Goal: Task Accomplishment & Management: Use online tool/utility

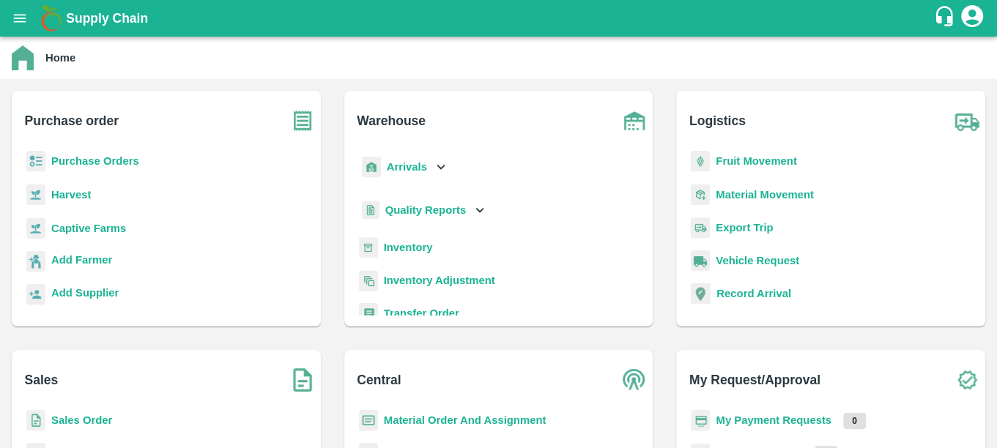
click at [104, 157] on b "Purchase Orders" at bounding box center [95, 161] width 88 height 12
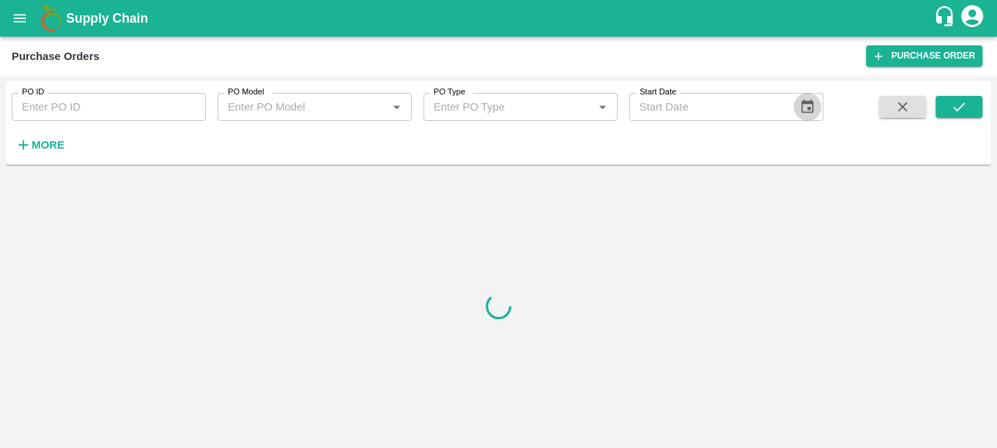
click at [799, 106] on icon "Choose date" at bounding box center [807, 107] width 16 height 16
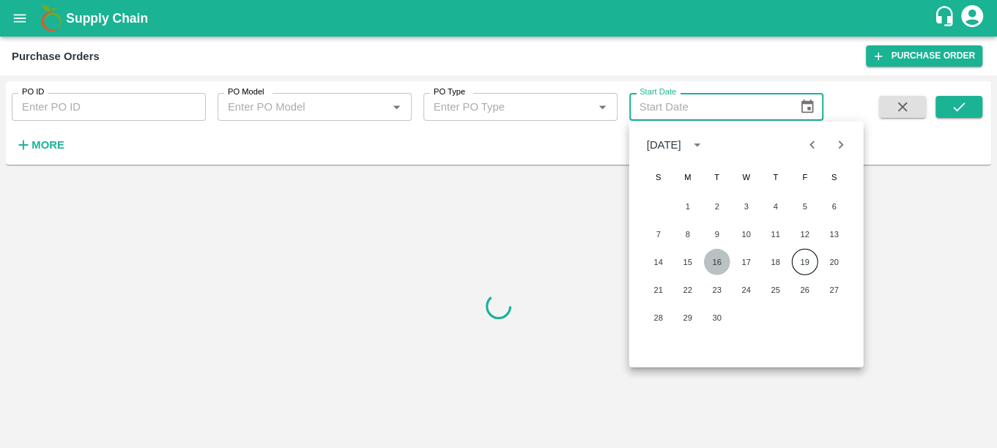
click at [714, 262] on button "16" at bounding box center [717, 262] width 26 height 26
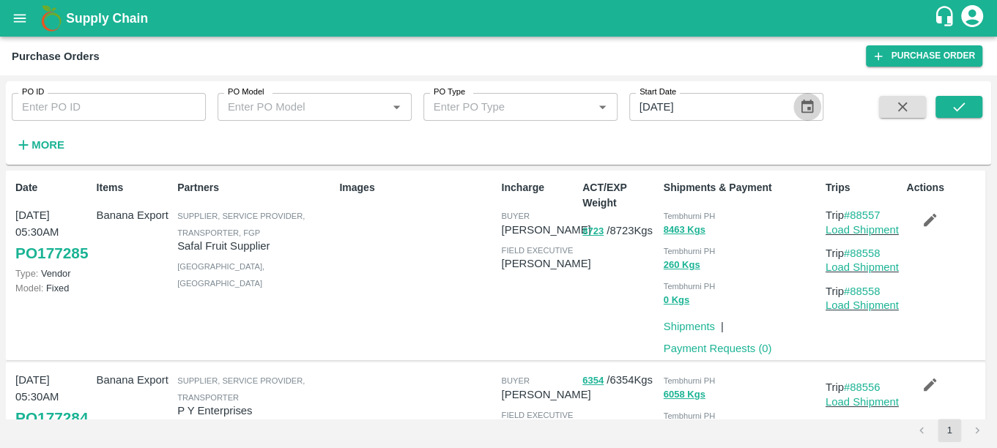
click at [799, 110] on icon "Choose date, selected date is Sep 16, 2025" at bounding box center [807, 107] width 16 height 16
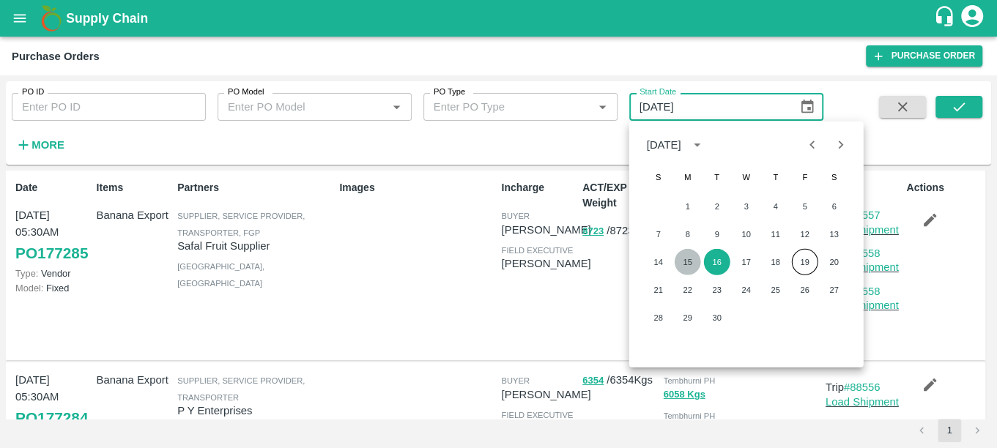
click at [684, 259] on button "15" at bounding box center [688, 262] width 26 height 26
type input "[DATE]"
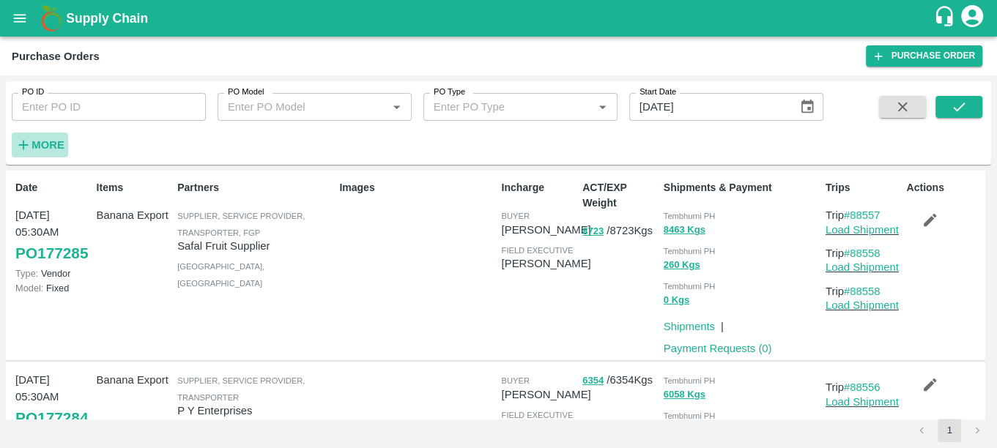
click at [35, 141] on strong "More" at bounding box center [48, 145] width 33 height 12
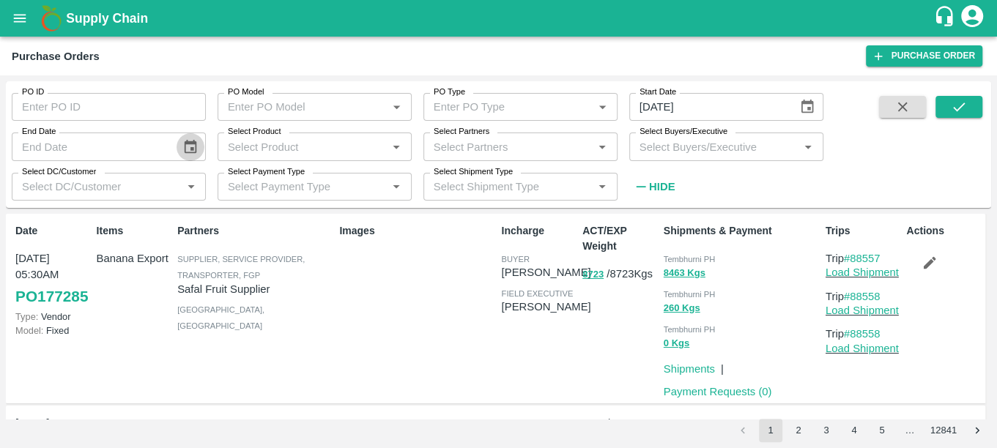
click at [190, 141] on icon "Choose date" at bounding box center [190, 146] width 12 height 14
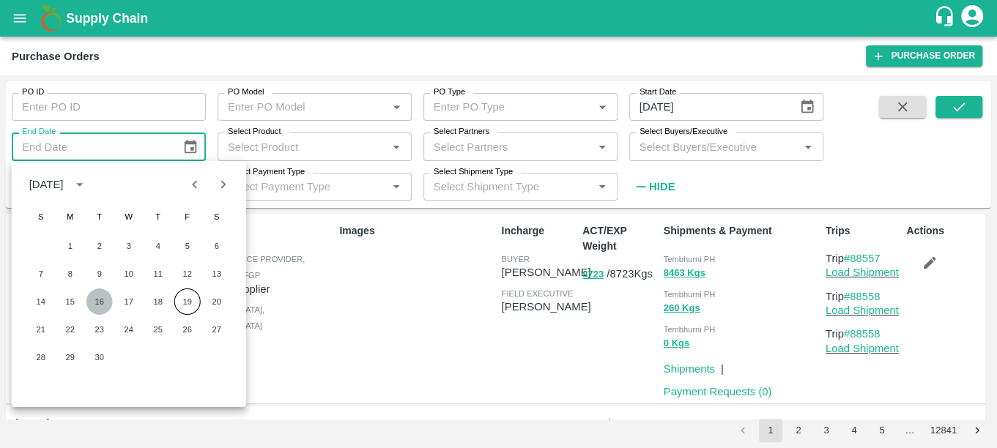
click at [97, 293] on button "16" at bounding box center [99, 302] width 26 height 26
type input "[DATE]"
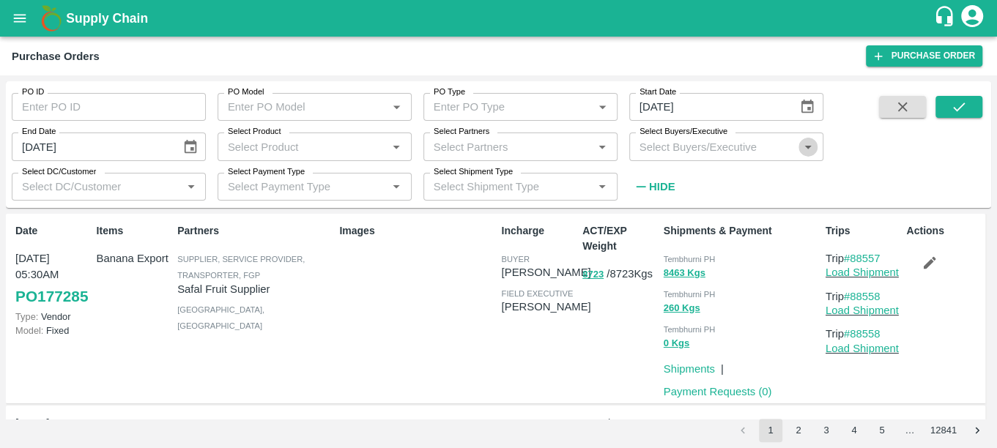
click at [805, 150] on icon "Open" at bounding box center [808, 147] width 16 height 16
click at [693, 155] on input "Select Buyers/Executive" at bounding box center [714, 146] width 161 height 19
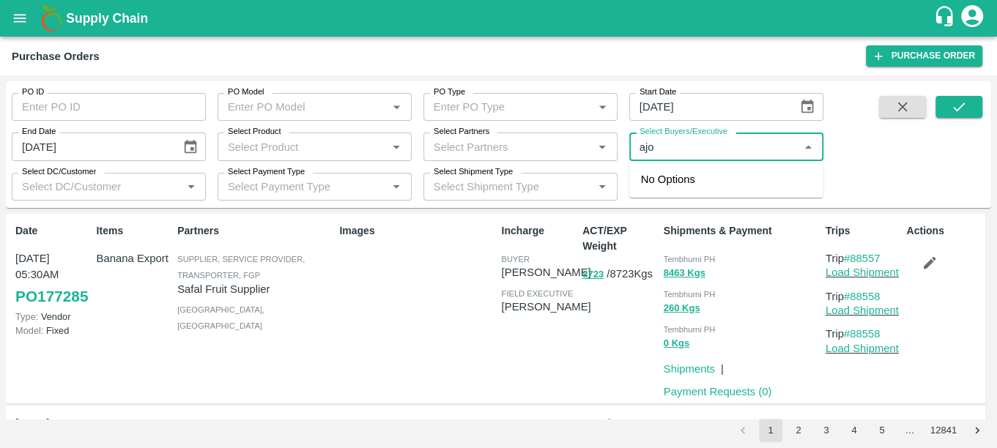
type input "aj"
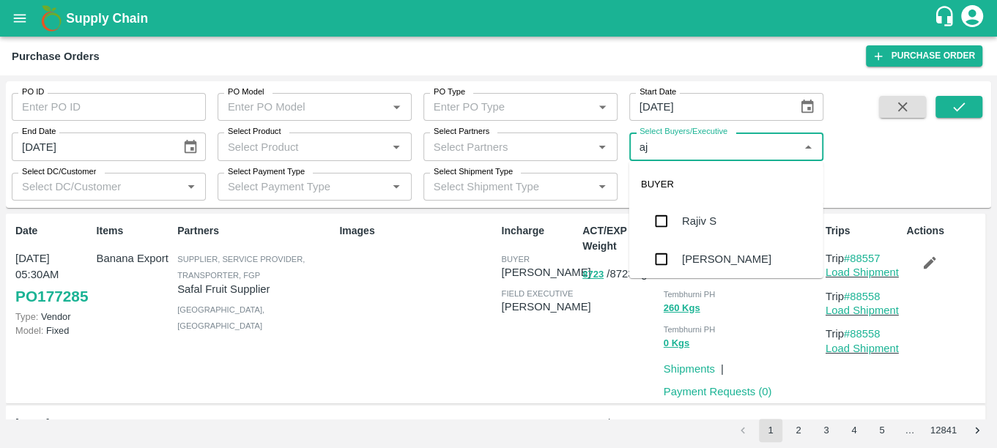
click at [683, 251] on div "[PERSON_NAME]" at bounding box center [726, 259] width 89 height 16
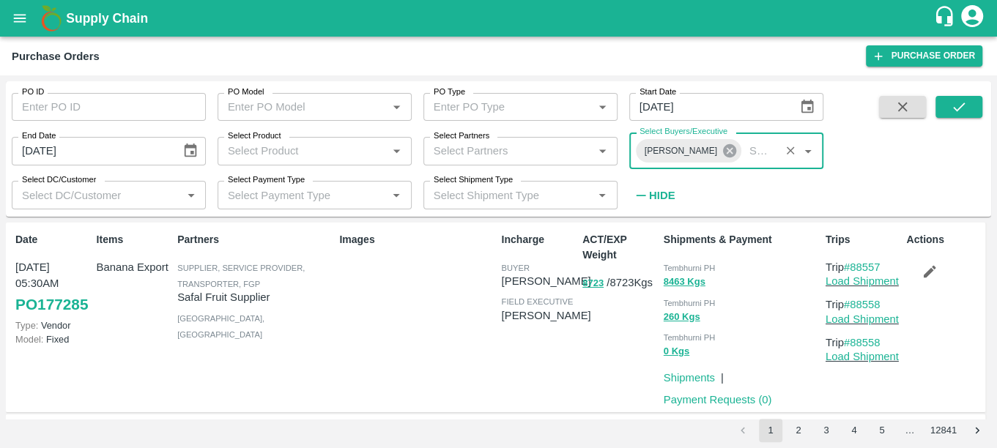
click at [722, 150] on icon at bounding box center [730, 151] width 16 height 16
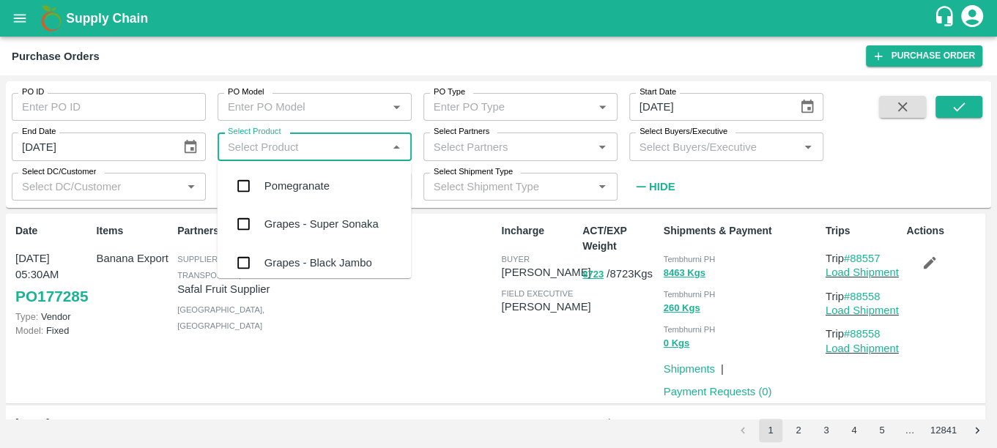
click at [339, 151] on input "Select Product" at bounding box center [302, 146] width 161 height 19
type input "ex"
click at [338, 183] on div "Banana Export" at bounding box center [314, 186] width 194 height 38
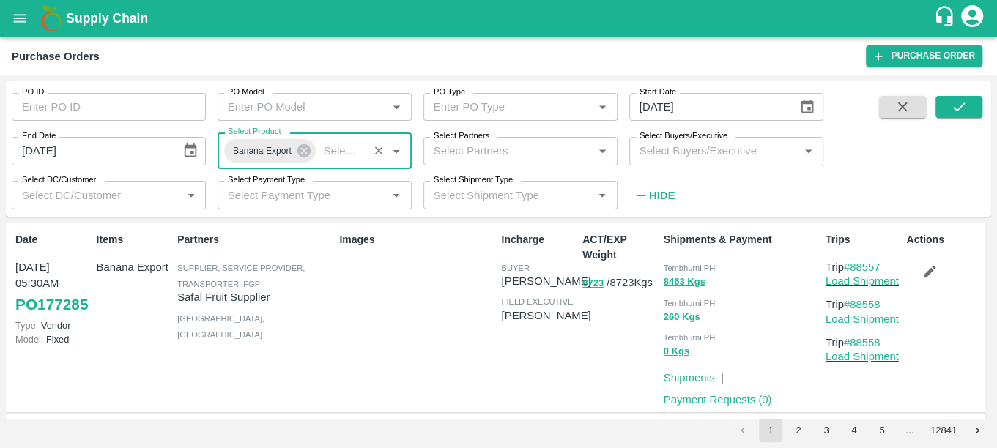
click at [470, 139] on label "Select Partners" at bounding box center [462, 136] width 56 height 12
click at [470, 141] on input "Select Partners" at bounding box center [508, 150] width 161 height 19
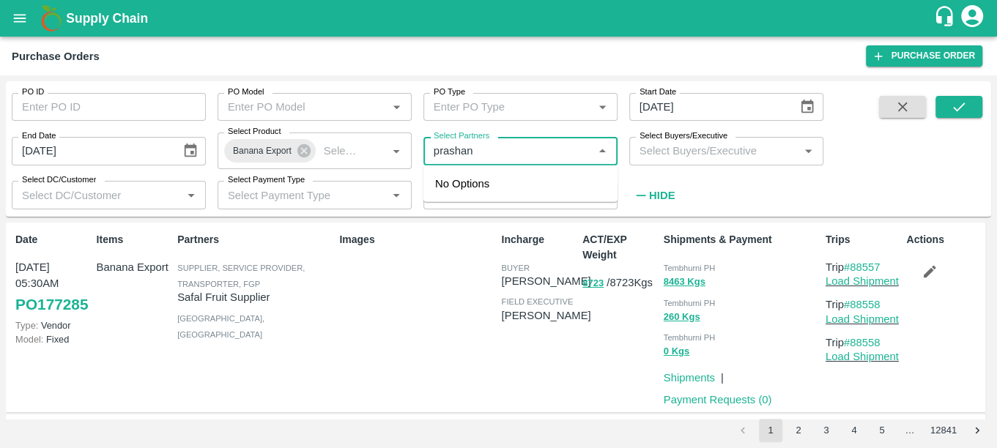
type input "prashant"
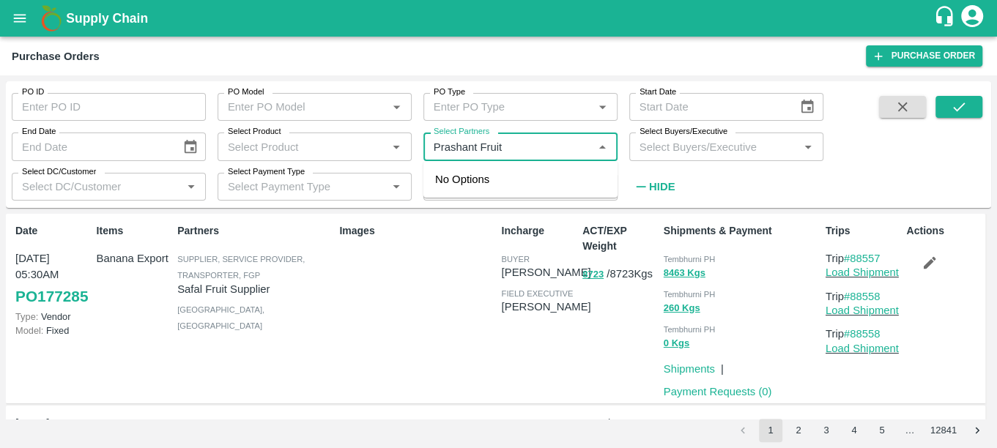
type input "Prashant Fruit"
click at [473, 144] on input "Select Partners" at bounding box center [508, 146] width 161 height 19
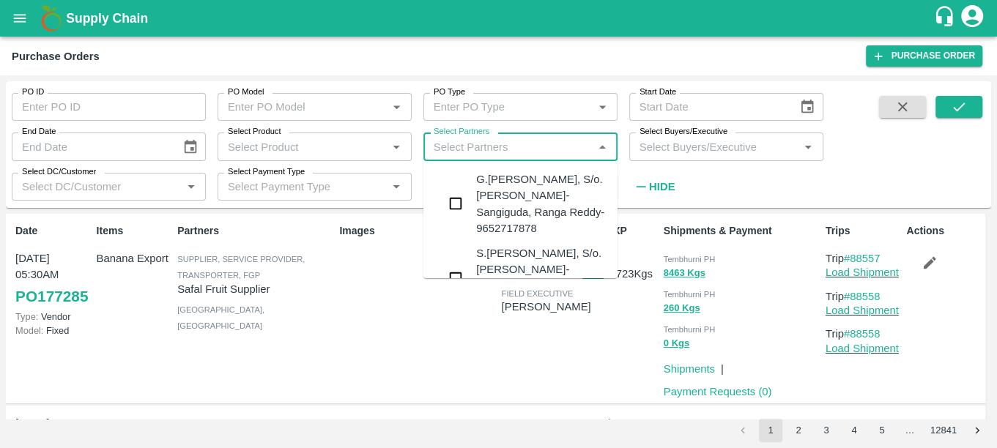
paste input "Prashant Fruit Supplier"
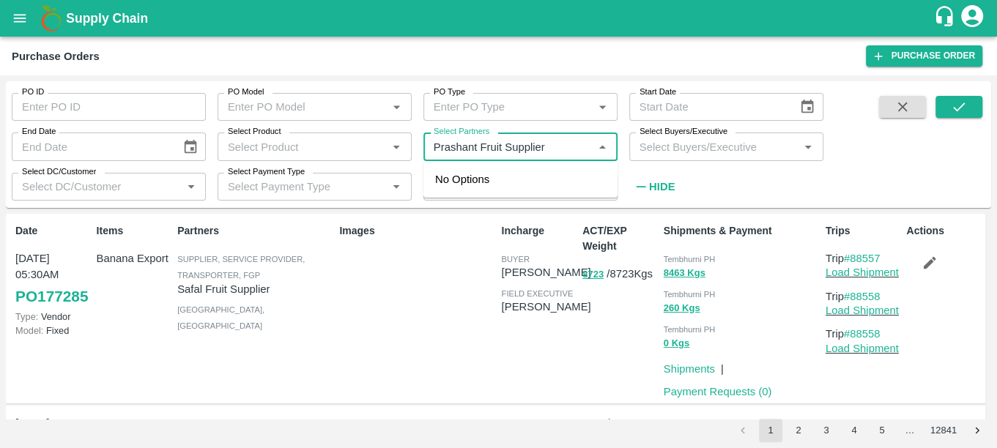
type input "Prashant Fruit Supplier"
click at [809, 105] on icon "Choose date" at bounding box center [807, 107] width 16 height 16
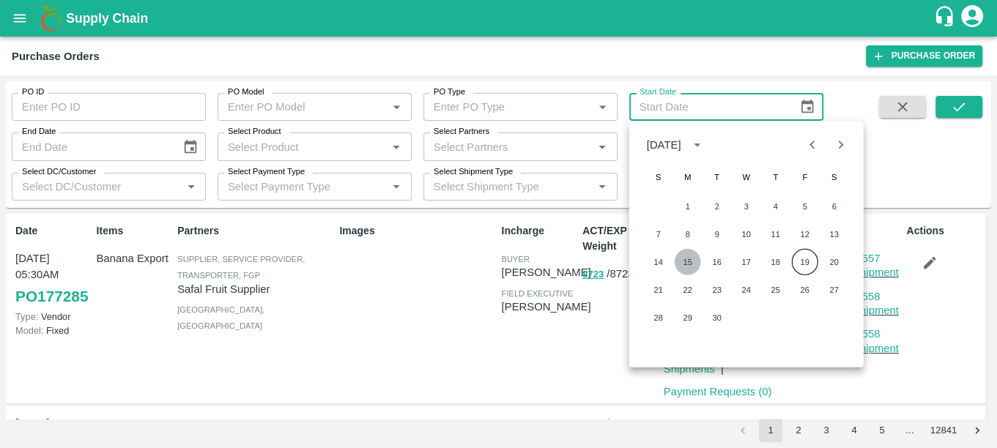
click at [686, 259] on button "15" at bounding box center [688, 262] width 26 height 26
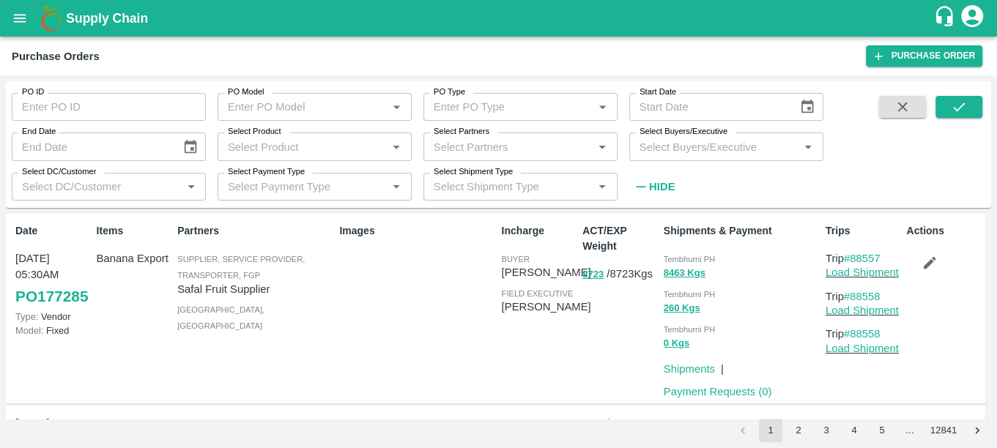
type input "[DATE]"
click at [187, 147] on icon "Choose date" at bounding box center [190, 147] width 16 height 16
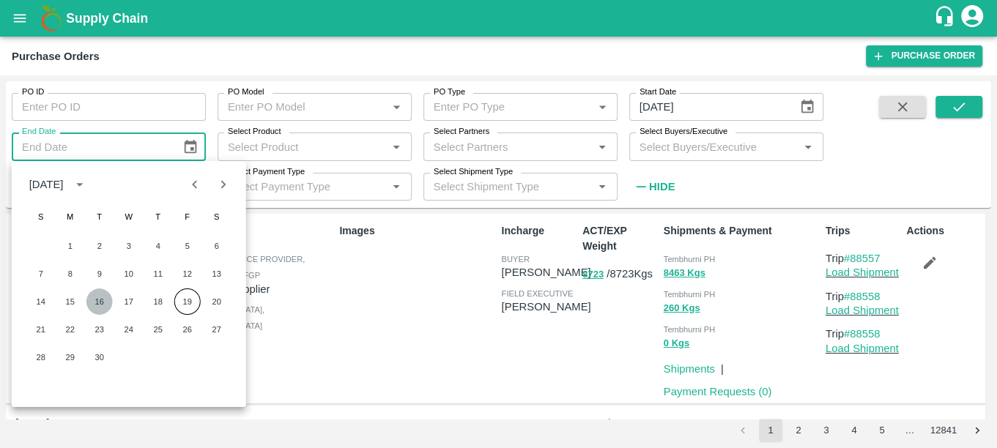
click at [98, 307] on button "16" at bounding box center [99, 302] width 26 height 26
type input "[DATE]"
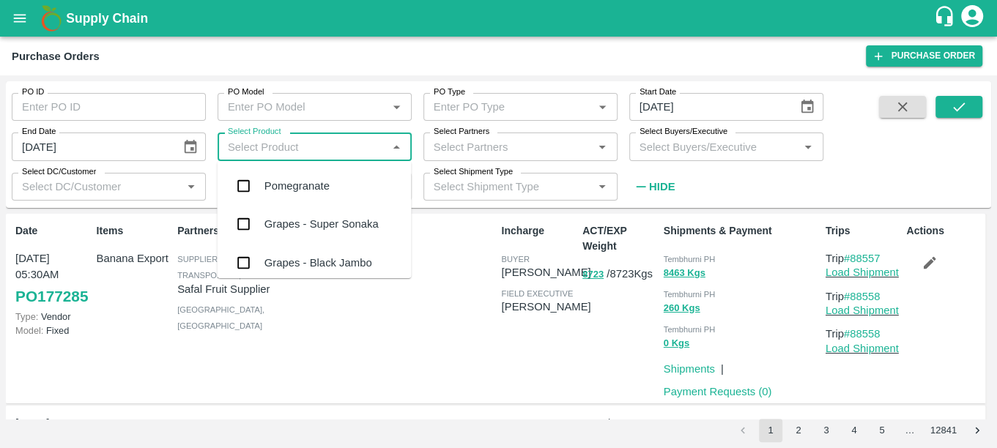
click at [320, 153] on input "Select Product" at bounding box center [302, 146] width 161 height 19
type input "expo"
click at [347, 190] on div "Banana Export" at bounding box center [314, 186] width 194 height 38
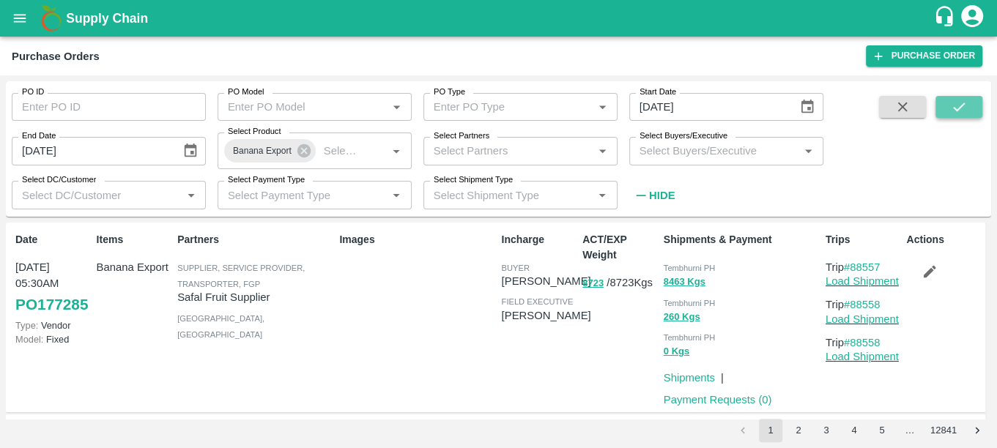
click at [962, 114] on icon "submit" at bounding box center [959, 107] width 16 height 16
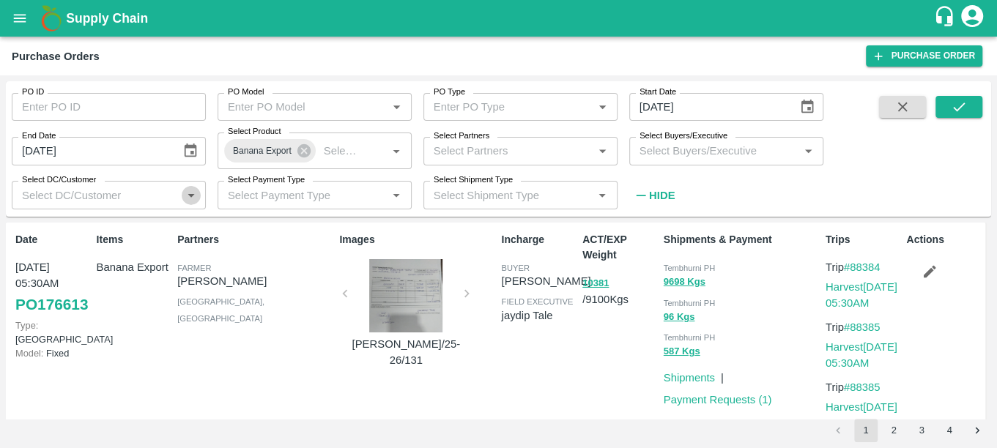
click at [187, 195] on icon "Open" at bounding box center [191, 196] width 16 height 16
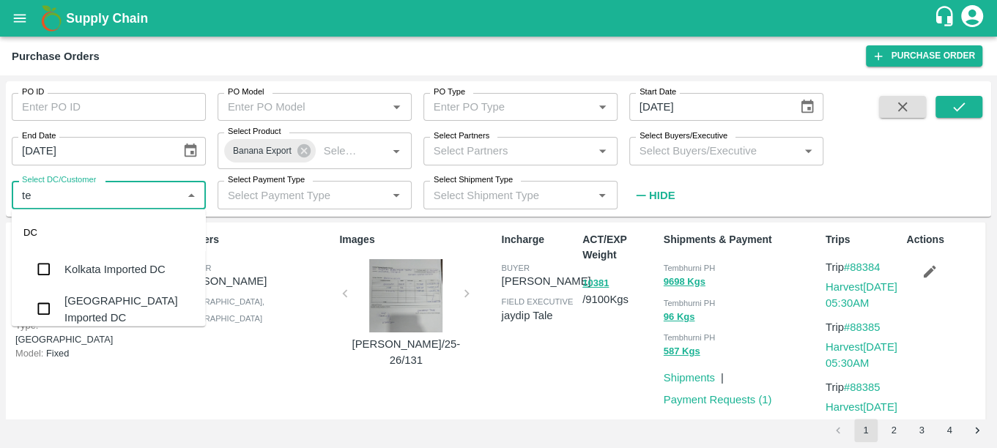
type input "tem"
click at [146, 263] on div "Tembhurni PH" at bounding box center [109, 270] width 194 height 38
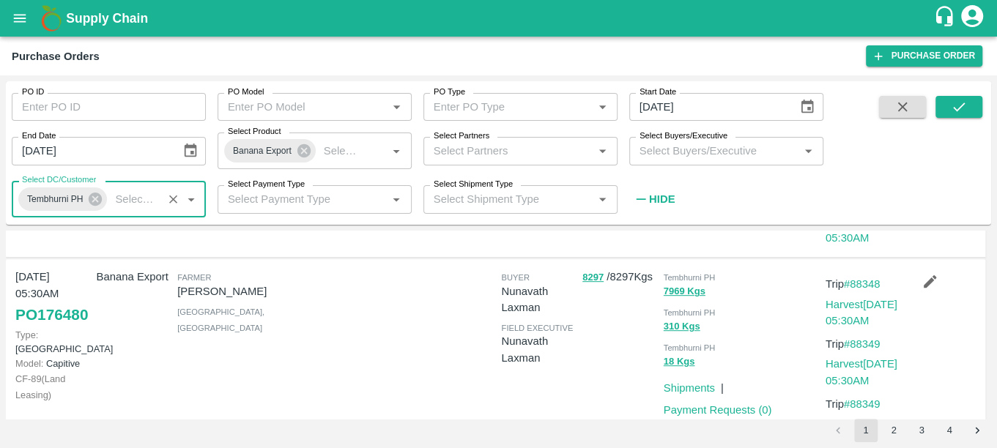
scroll to position [575, 0]
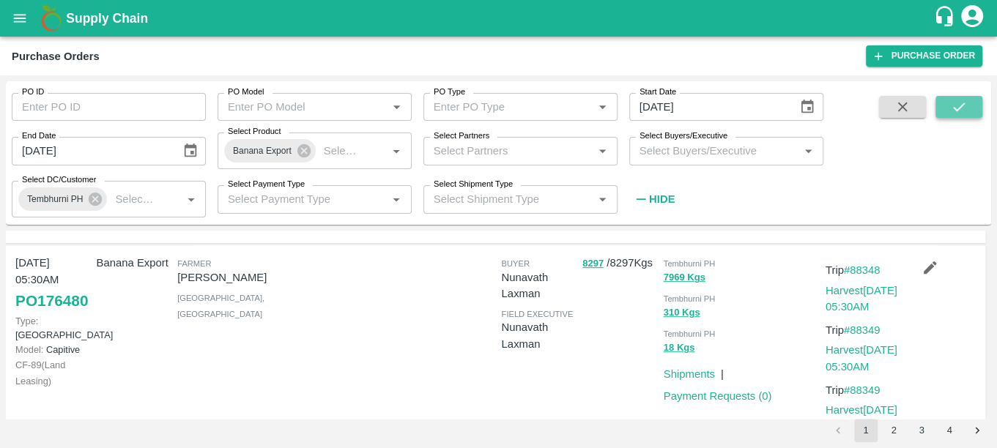
click at [968, 102] on button "submit" at bounding box center [959, 107] width 47 height 22
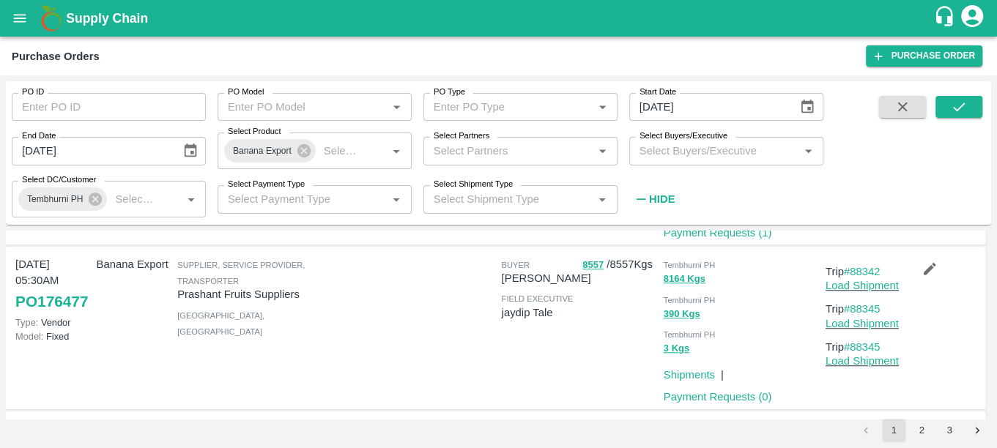
scroll to position [776, 0]
click at [804, 107] on icon "Choose date, selected date is Sep 15, 2025" at bounding box center [807, 107] width 16 height 16
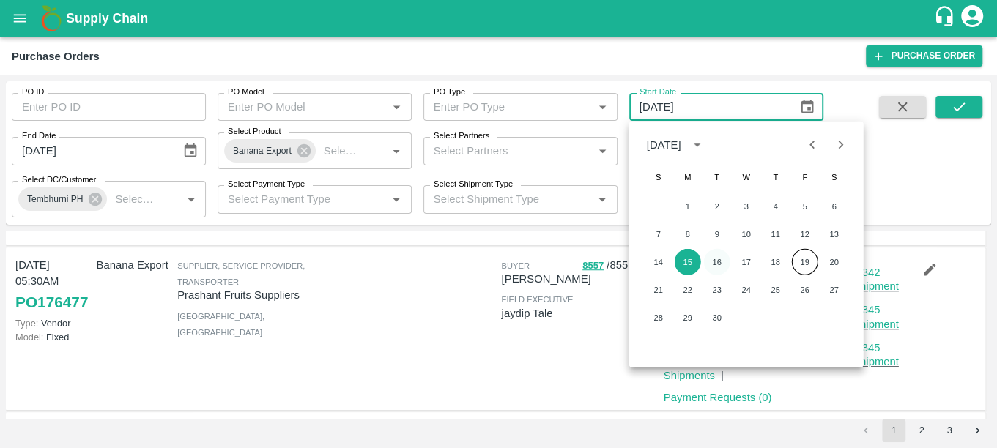
click at [725, 256] on button "16" at bounding box center [717, 262] width 26 height 26
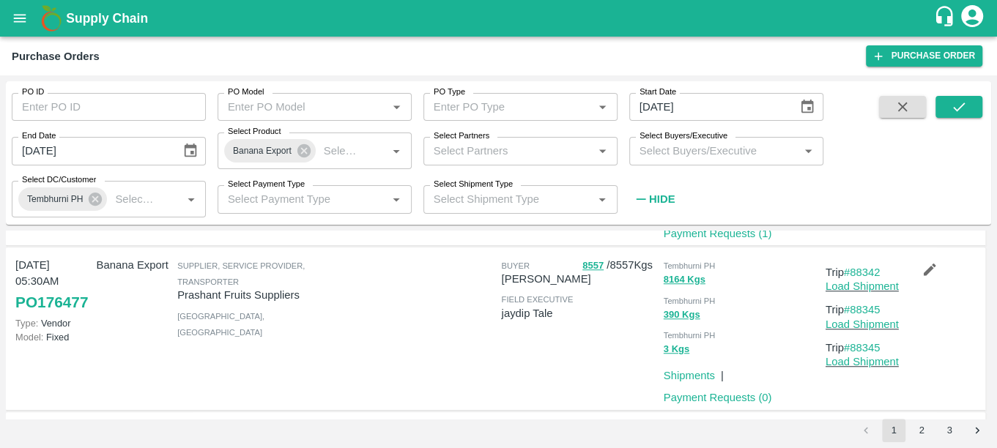
type input "[DATE]"
click at [192, 155] on icon "Choose date, selected date is Sep 16, 2025" at bounding box center [190, 151] width 16 height 16
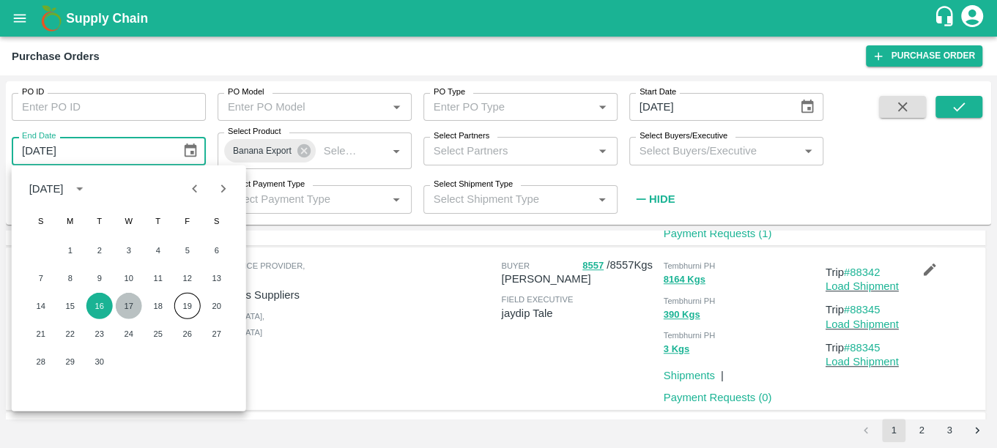
click at [136, 303] on button "17" at bounding box center [129, 306] width 26 height 26
type input "[DATE]"
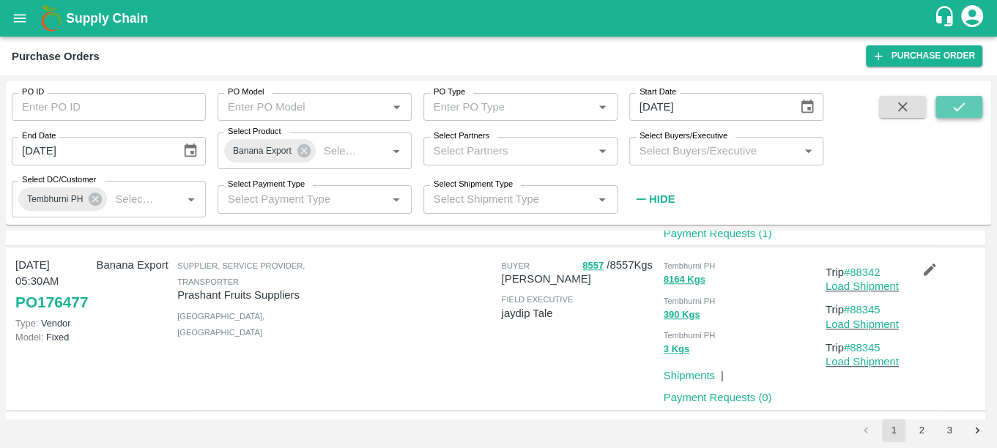
click at [959, 107] on icon "submit" at bounding box center [959, 107] width 12 height 9
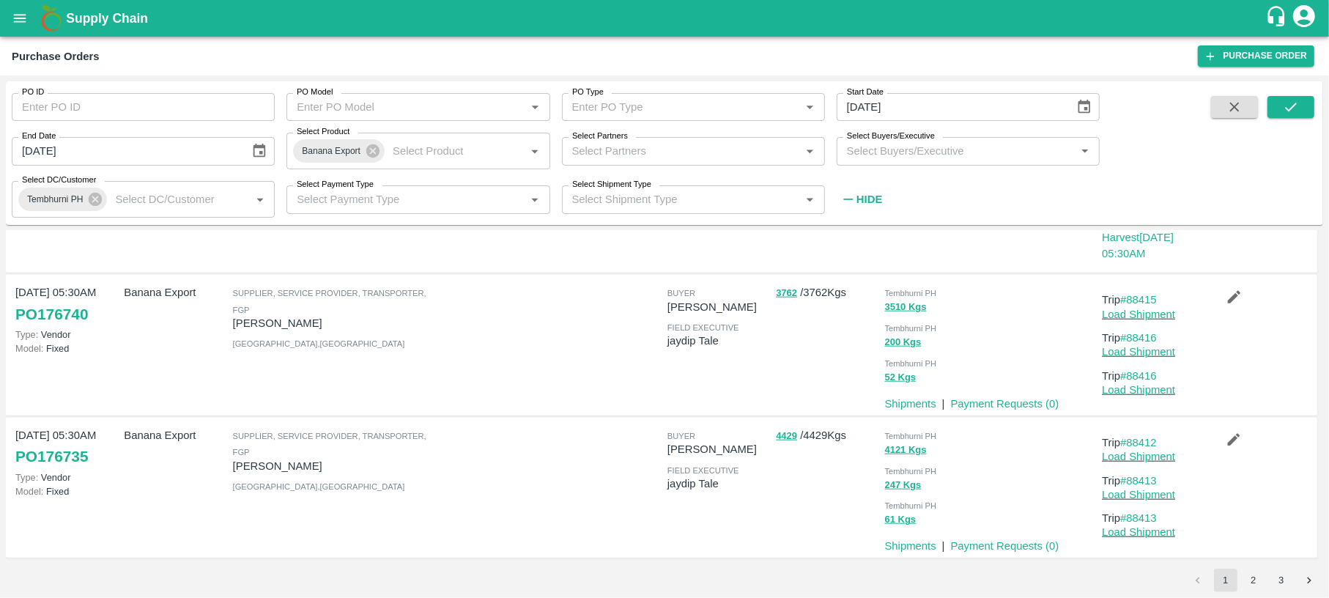
scroll to position [1303, 0]
click at [996, 448] on button "2" at bounding box center [1253, 580] width 23 height 23
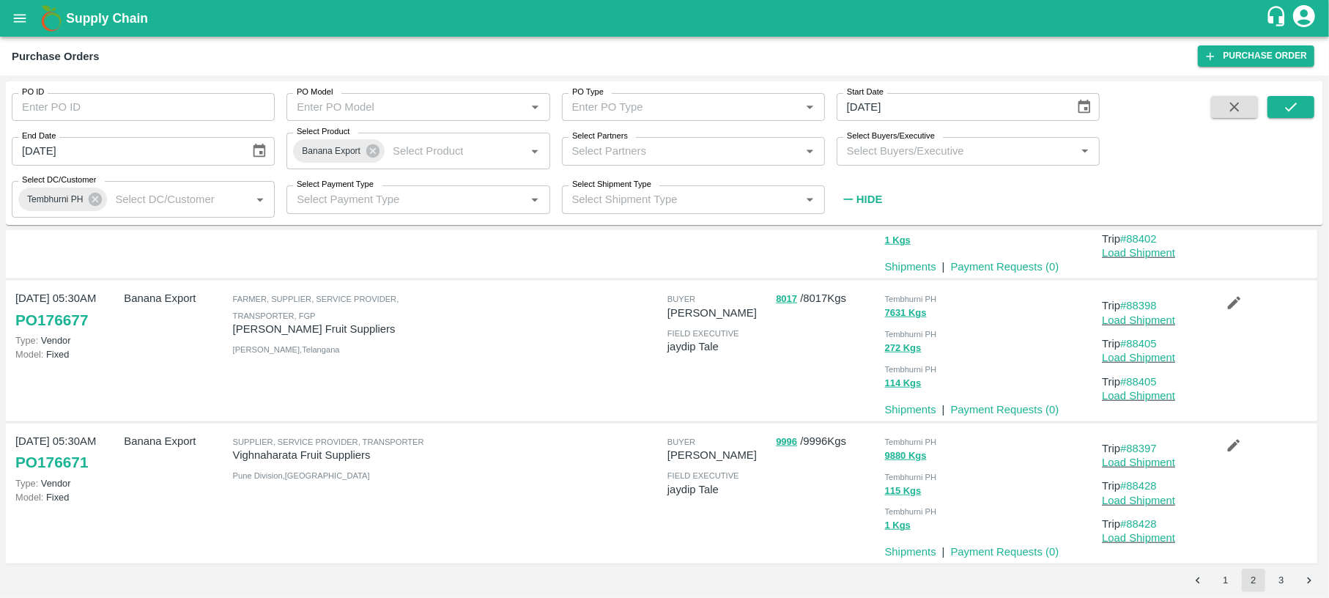
scroll to position [1250, 0]
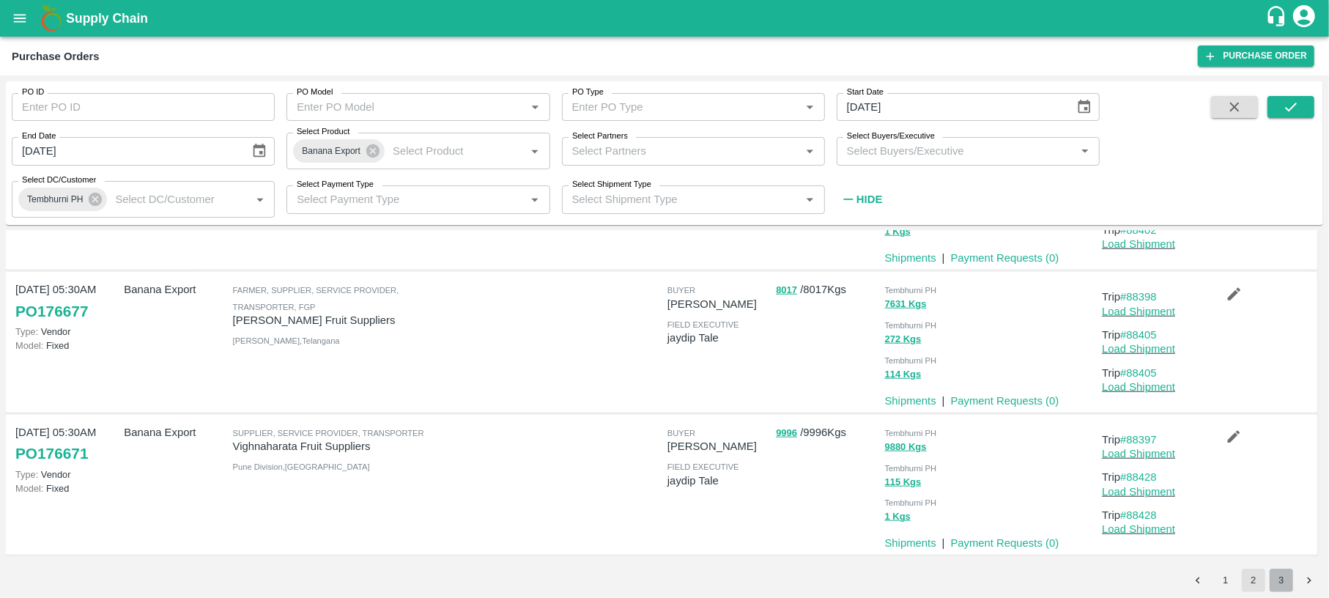
click at [996, 448] on button "3" at bounding box center [1281, 580] width 23 height 23
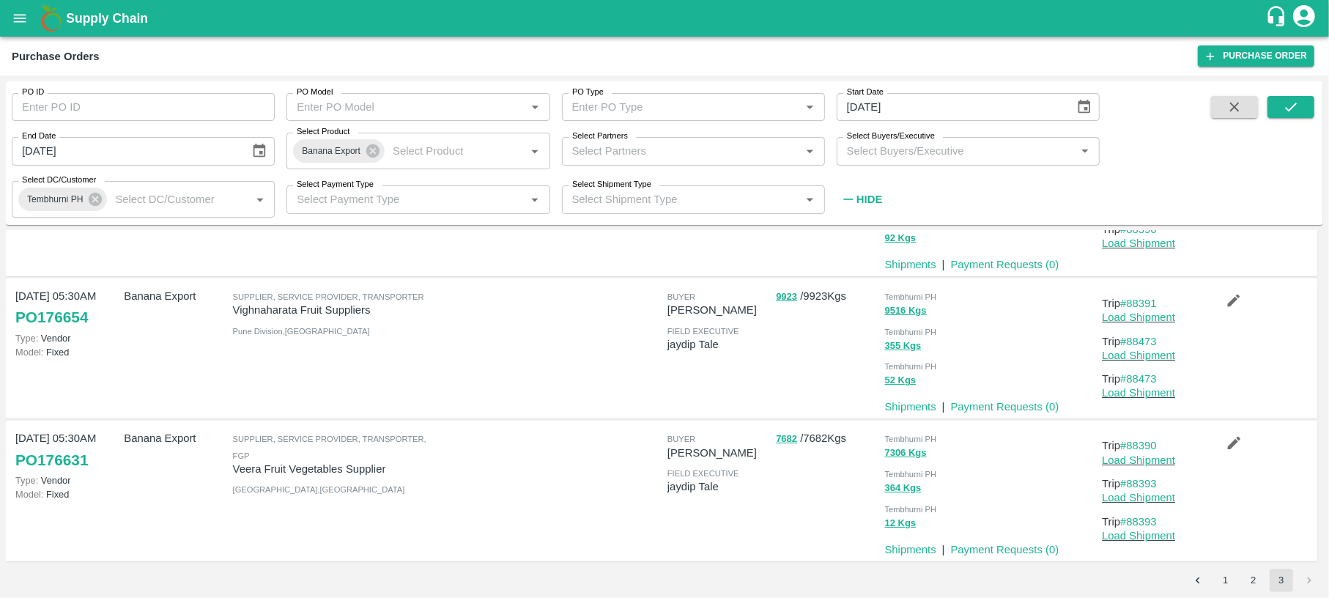
scroll to position [130, 0]
